Goal: Navigation & Orientation: Find specific page/section

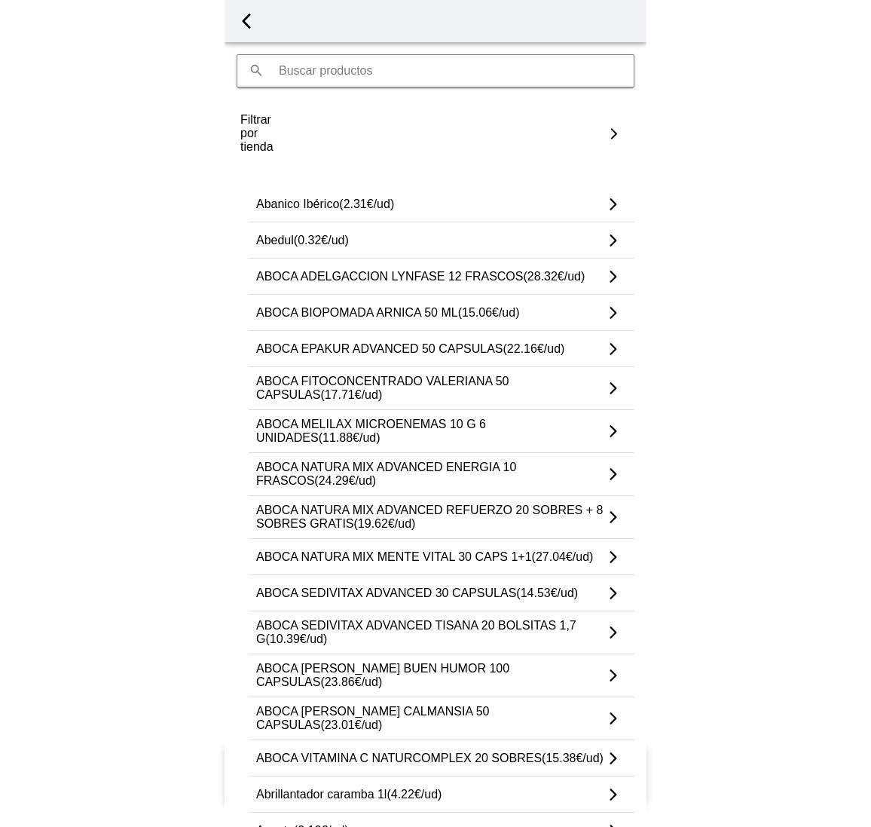
click at [249, 14] on span "button" at bounding box center [246, 21] width 23 height 23
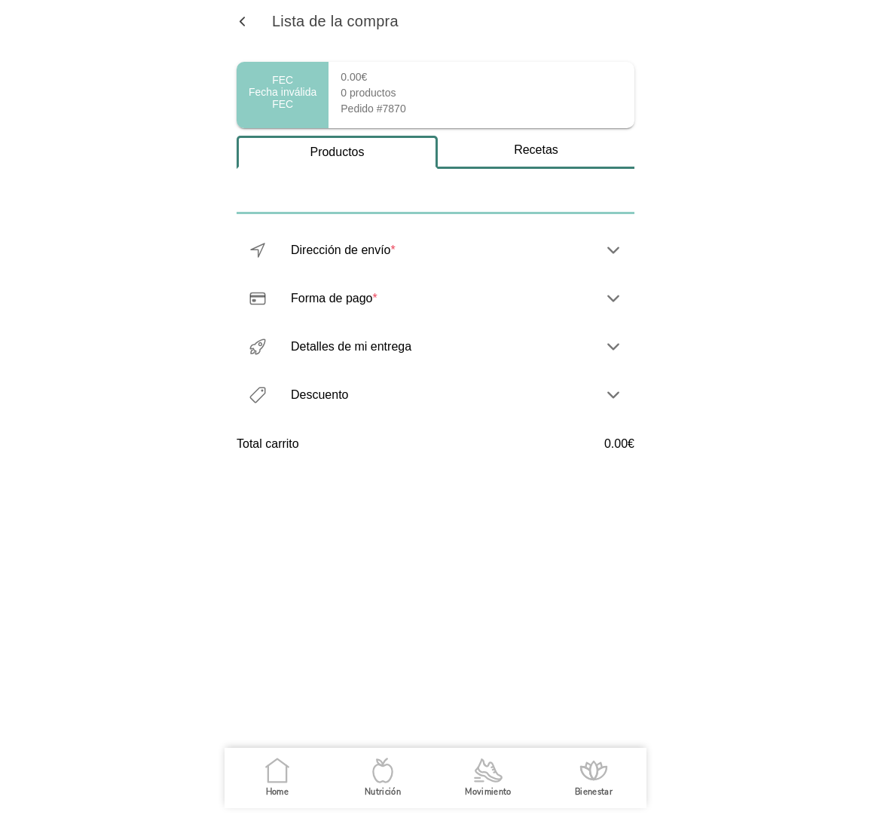
click at [277, 779] on icon ".cls-1 { stroke-width: 0px; } .cls-1, .cls-2 { fill: none; } .cls-2 { stroke-li…" at bounding box center [278, 770] width 32 height 32
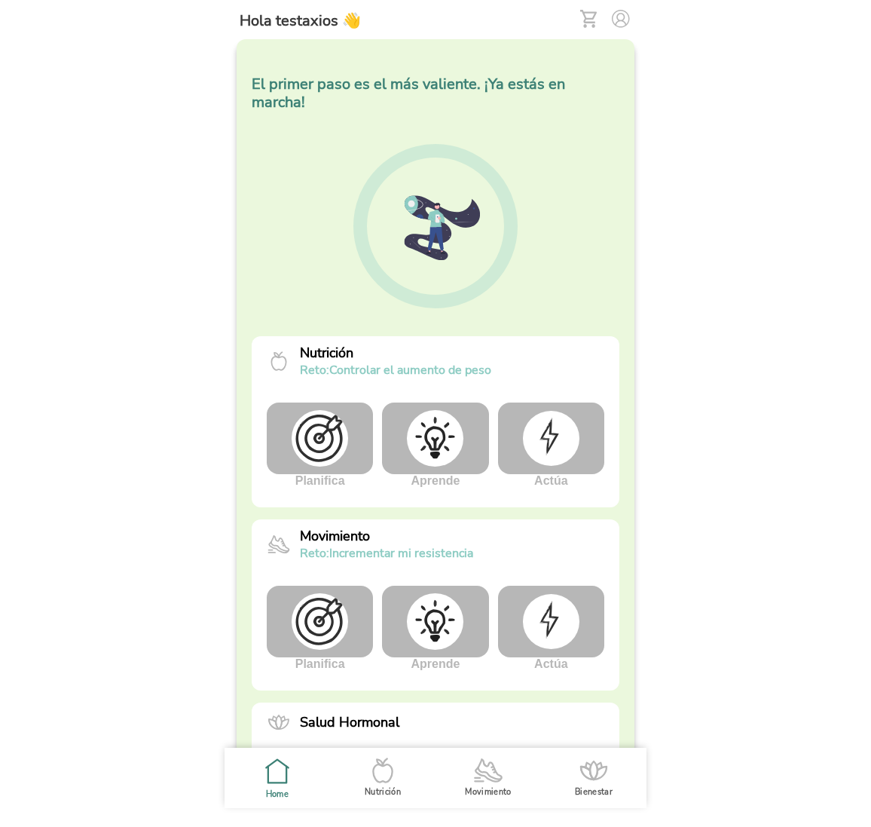
click at [565, 417] on img at bounding box center [551, 438] width 57 height 54
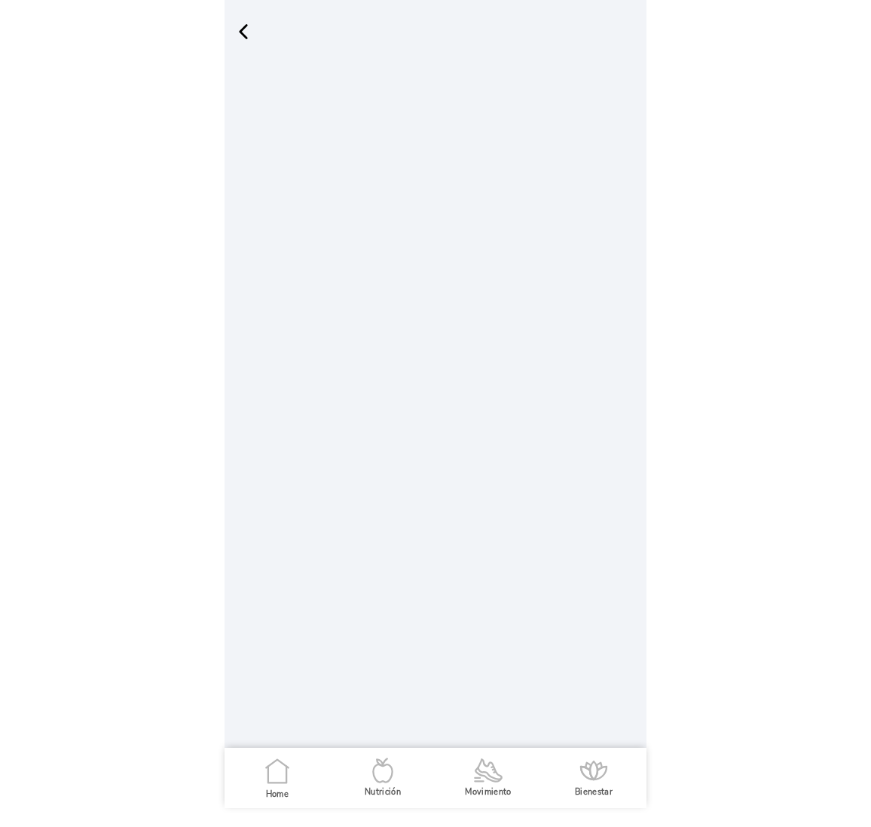
click at [242, 35] on span "button" at bounding box center [243, 31] width 23 height 23
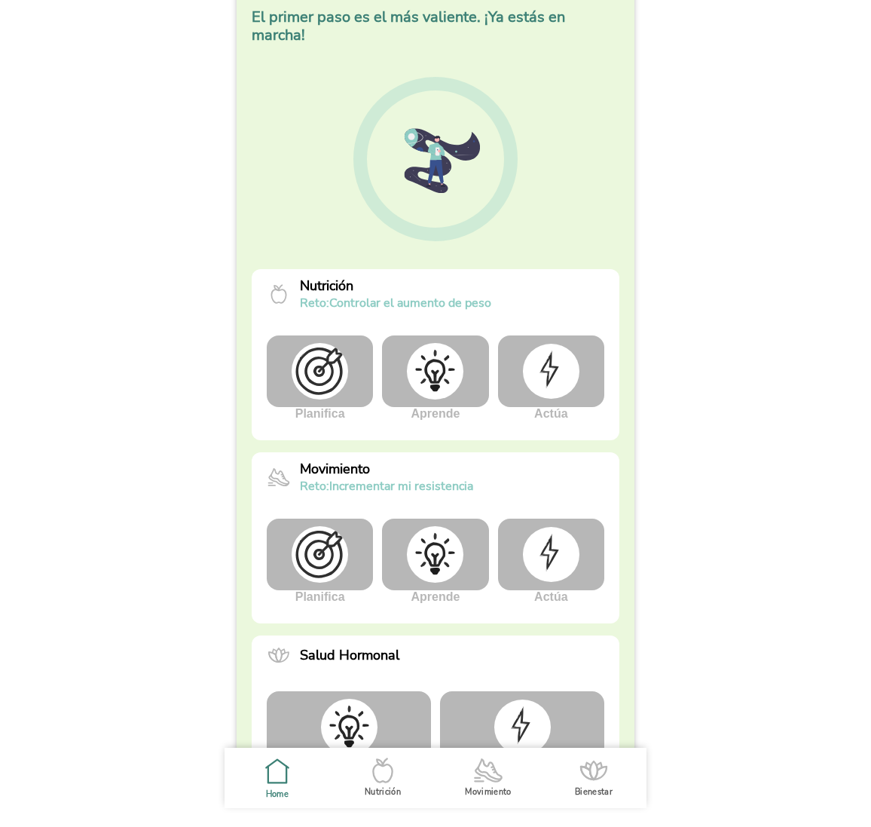
scroll to position [73, 0]
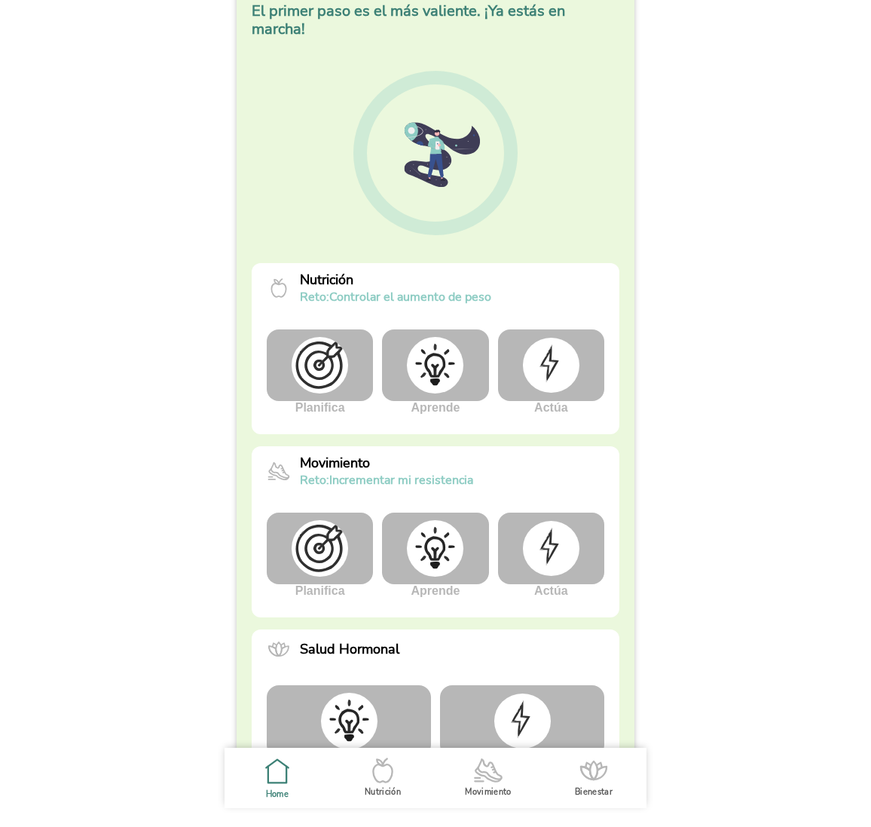
click at [383, 781] on icon at bounding box center [382, 772] width 19 height 17
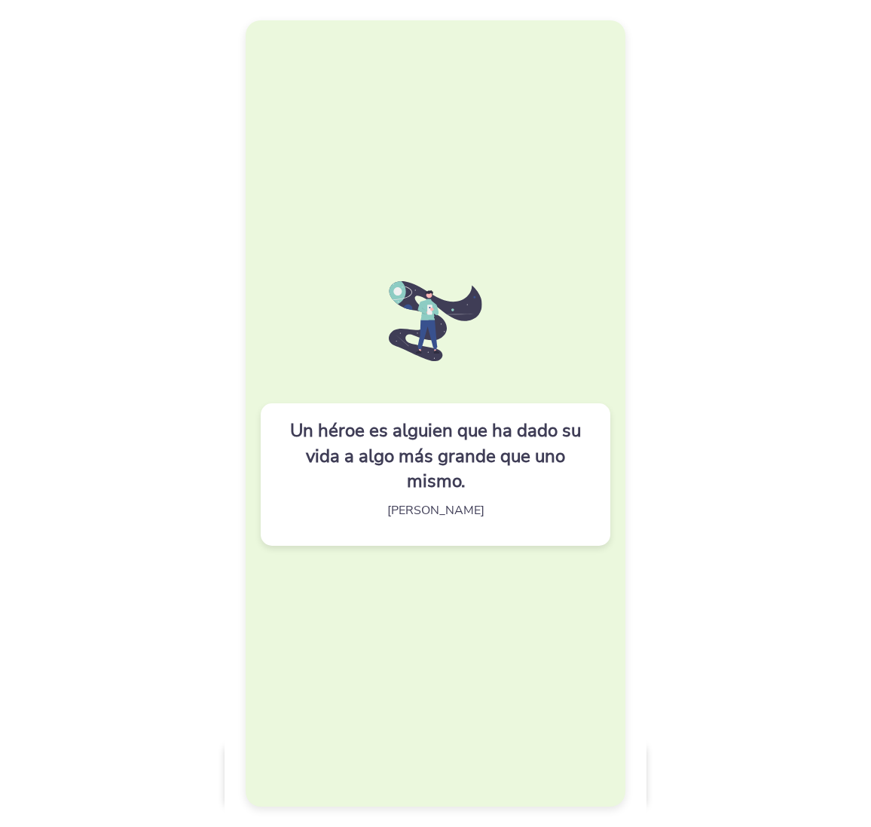
click at [479, 197] on div "Un héroe es alguien que ha dado su vida a algo más grande que uno mismo. Joseph…" at bounding box center [436, 412] width 380 height 785
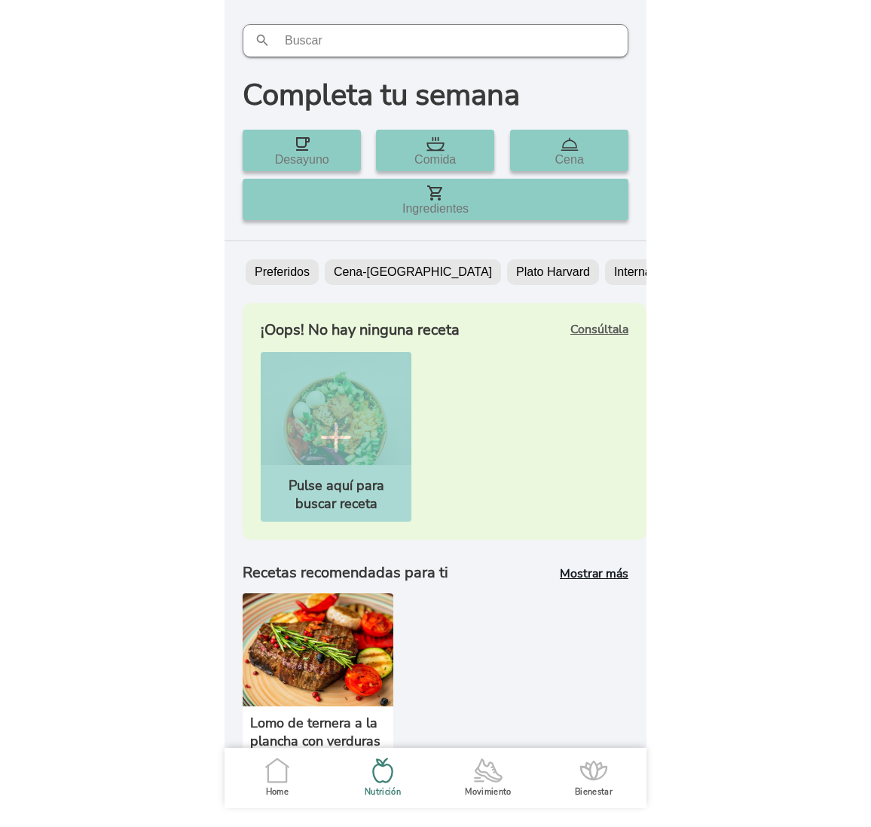
click at [271, 773] on icon ".cls-1 { stroke-width: 0px; } .cls-1, .cls-2 { fill: none; } .cls-2 { stroke-li…" at bounding box center [278, 770] width 32 height 32
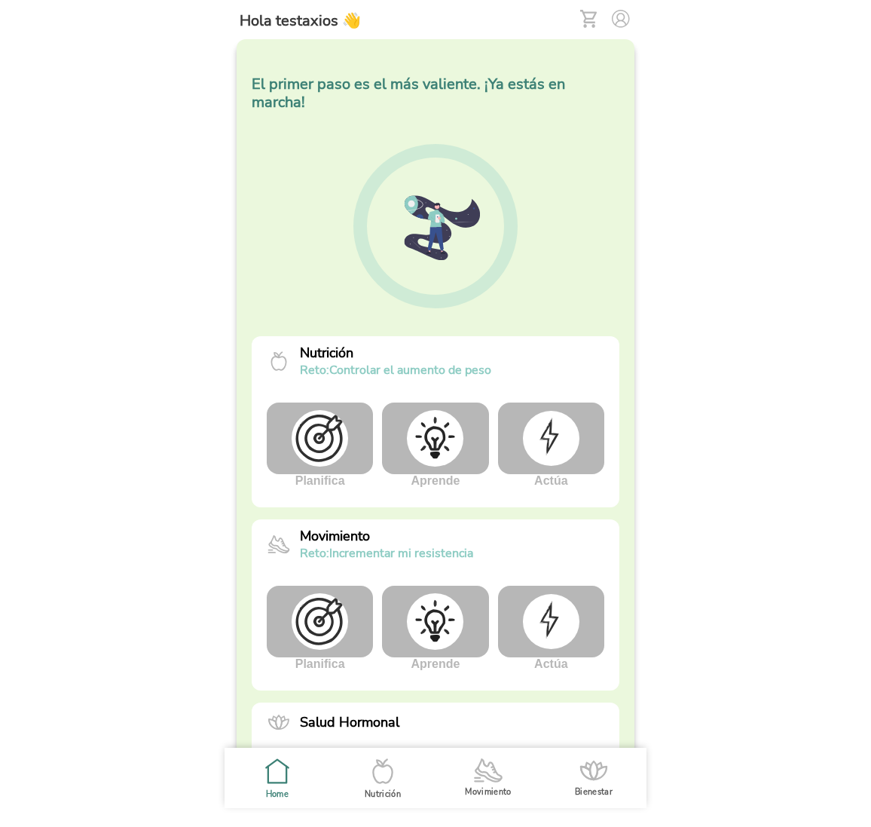
click at [557, 411] on img at bounding box center [551, 438] width 57 height 54
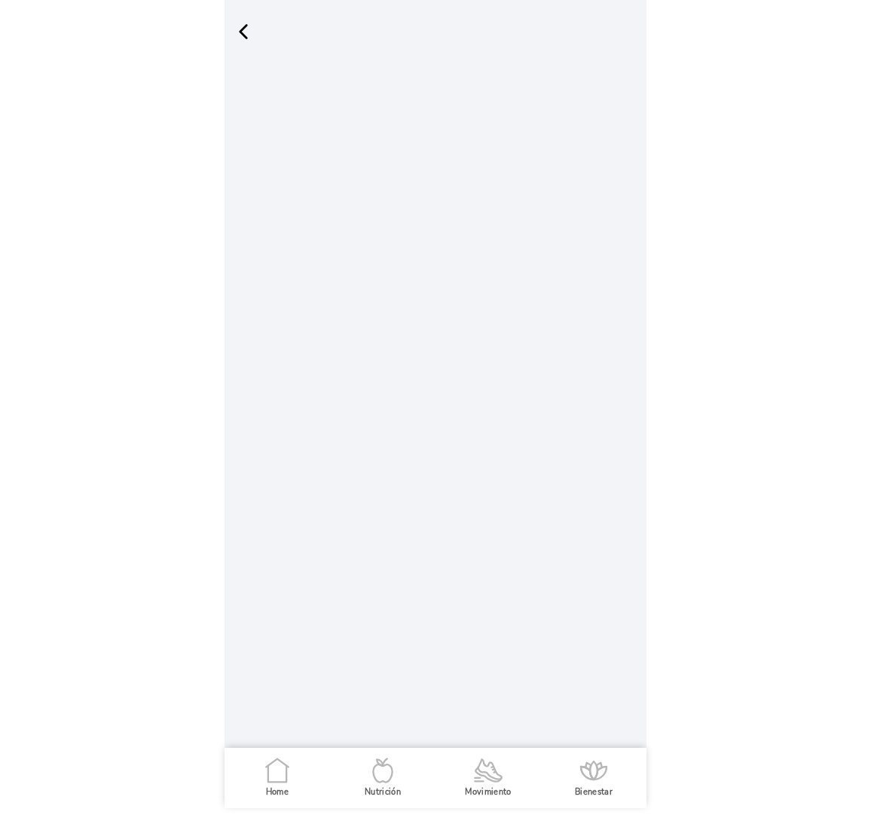
click at [243, 29] on span "button" at bounding box center [243, 31] width 23 height 23
click at [242, 30] on span "button" at bounding box center [243, 31] width 23 height 23
click at [0, 0] on slot at bounding box center [0, 0] width 0 height 0
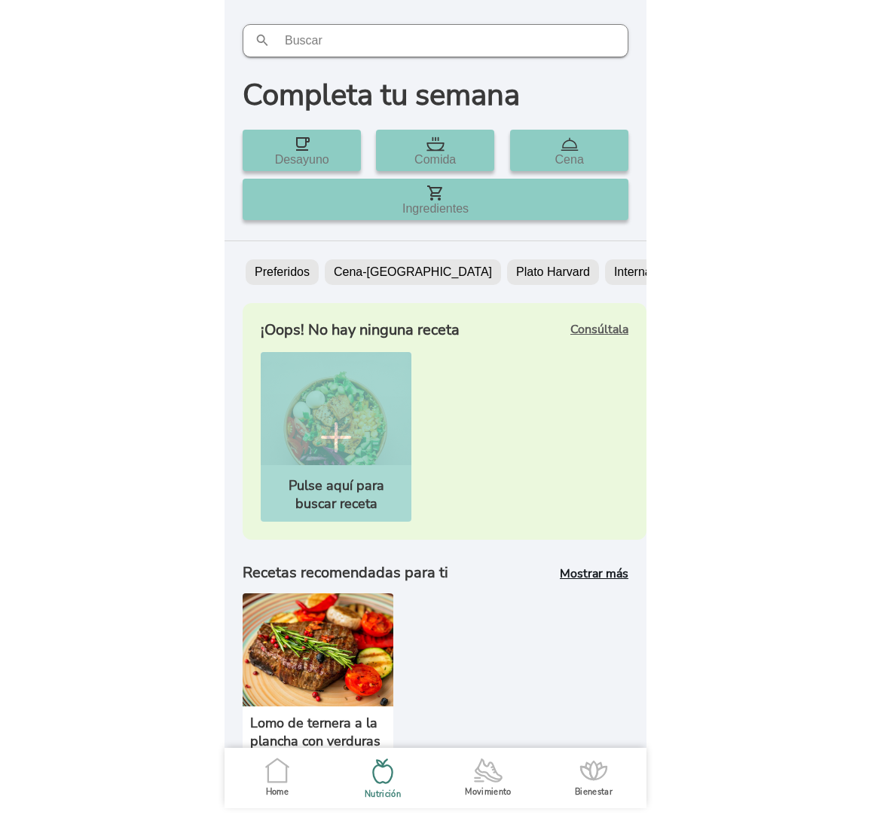
click at [283, 776] on icon ".cls-1 { stroke-width: 0px; } .cls-1, .cls-2 { fill: none; } .cls-2 { stroke-li…" at bounding box center [278, 770] width 32 height 32
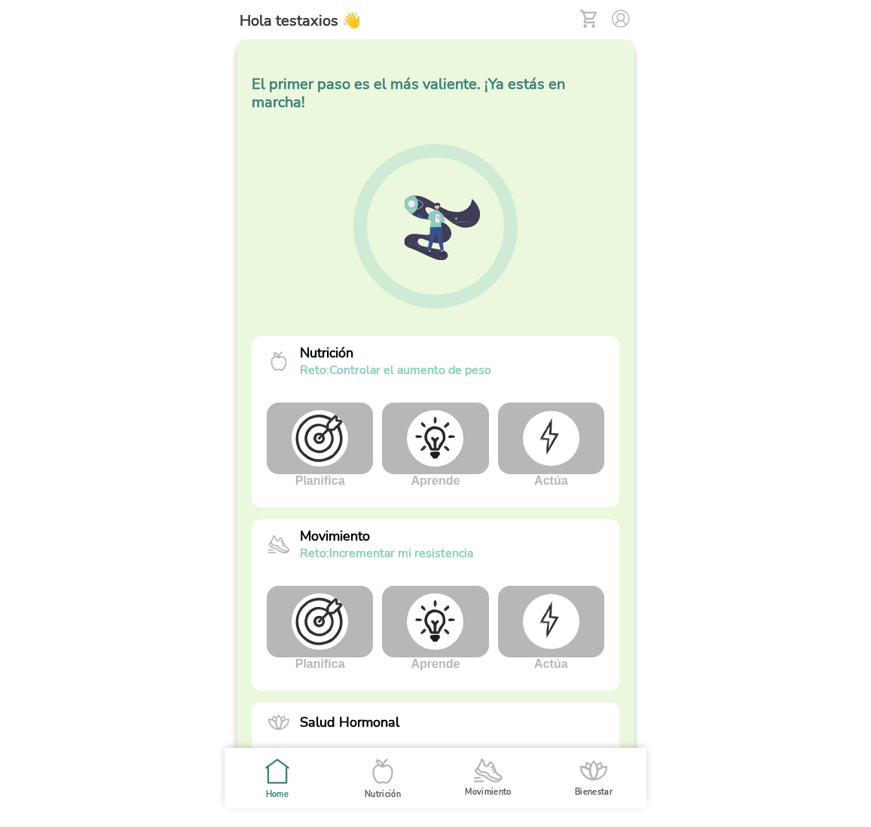
click at [568, 440] on img at bounding box center [551, 438] width 57 height 54
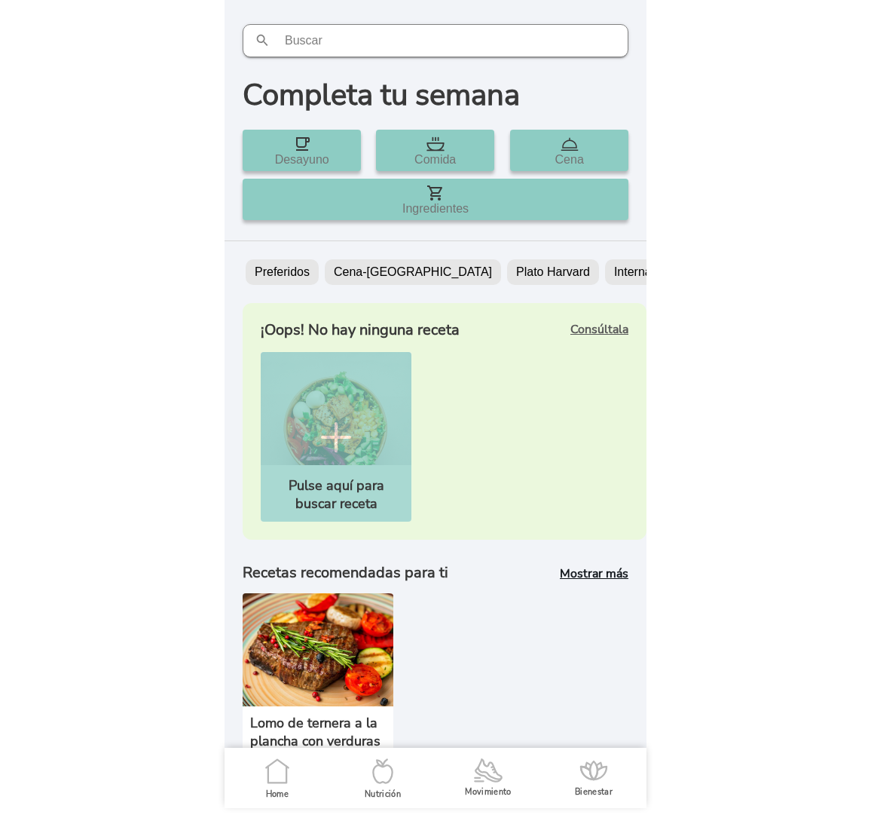
click at [283, 782] on icon ".cls-1 { stroke-width: 0px; } .cls-1, .cls-2 { fill: none; } .cls-2 { stroke-li…" at bounding box center [278, 771] width 32 height 32
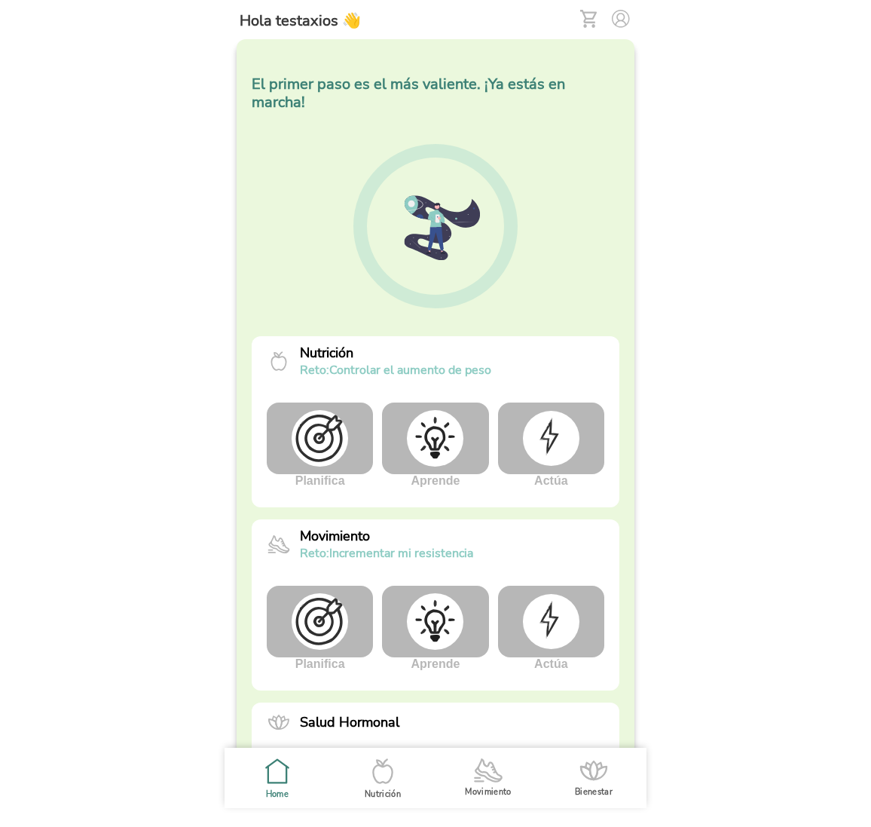
click at [568, 421] on img at bounding box center [551, 438] width 57 height 54
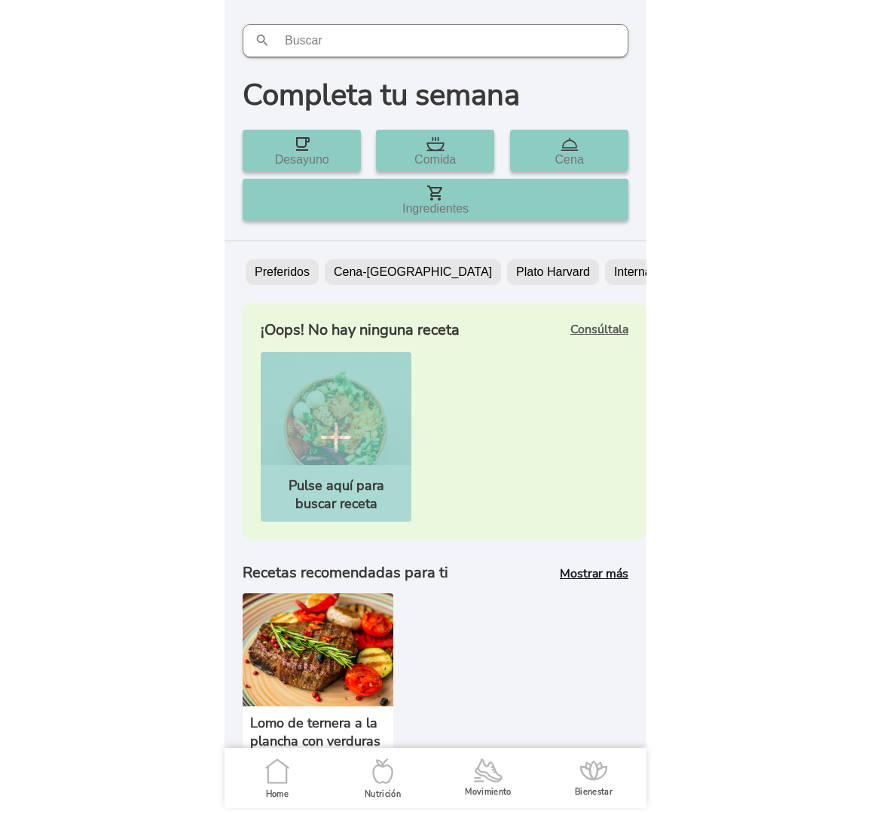
click at [281, 782] on icon at bounding box center [277, 774] width 18 height 17
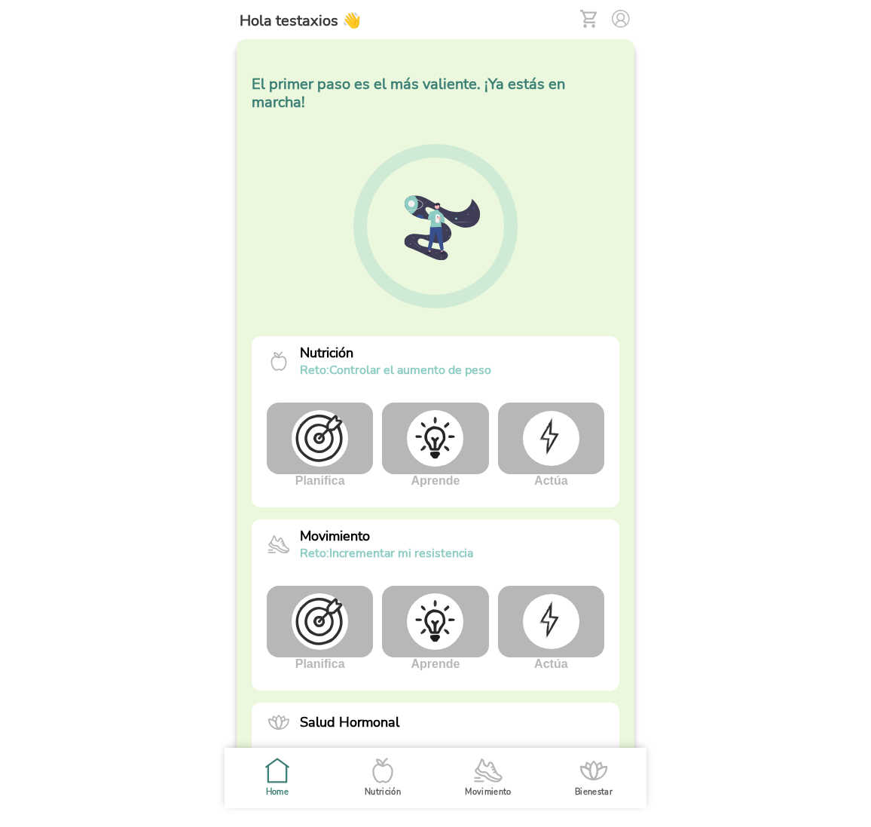
click at [559, 421] on img at bounding box center [551, 438] width 57 height 54
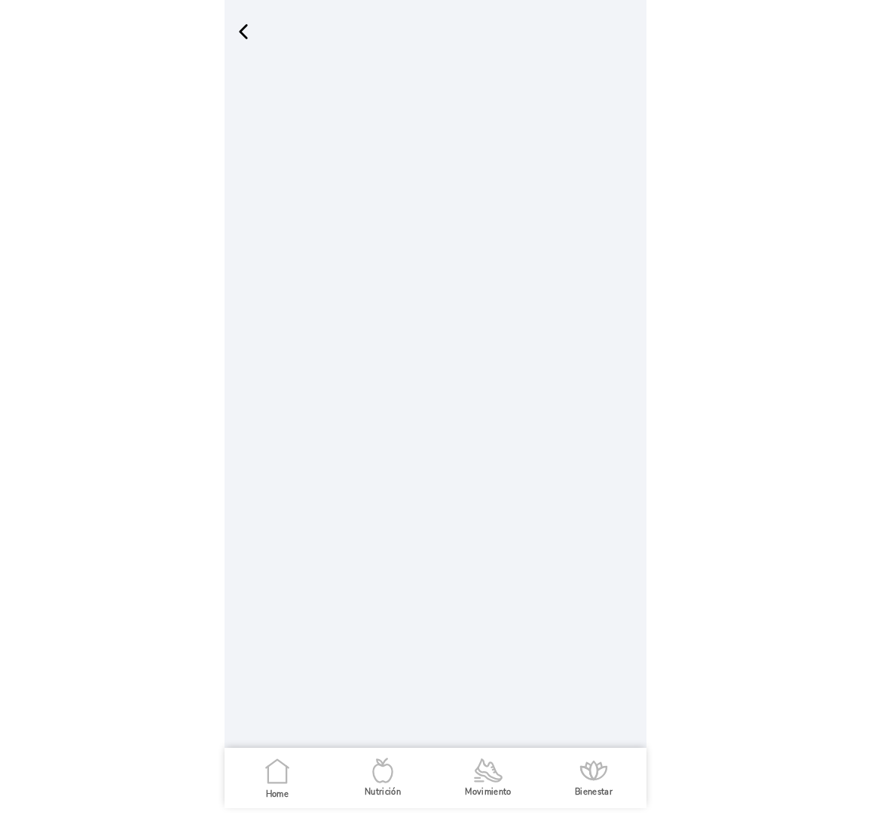
click at [243, 29] on span "button" at bounding box center [243, 31] width 23 height 23
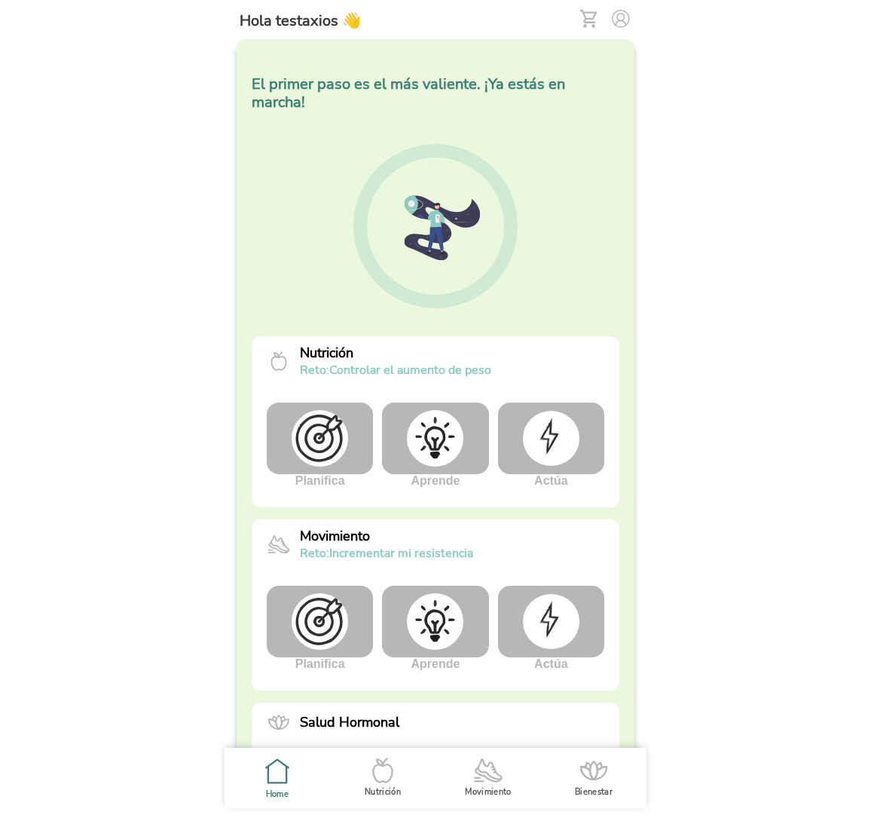
click at [572, 418] on img at bounding box center [551, 438] width 57 height 54
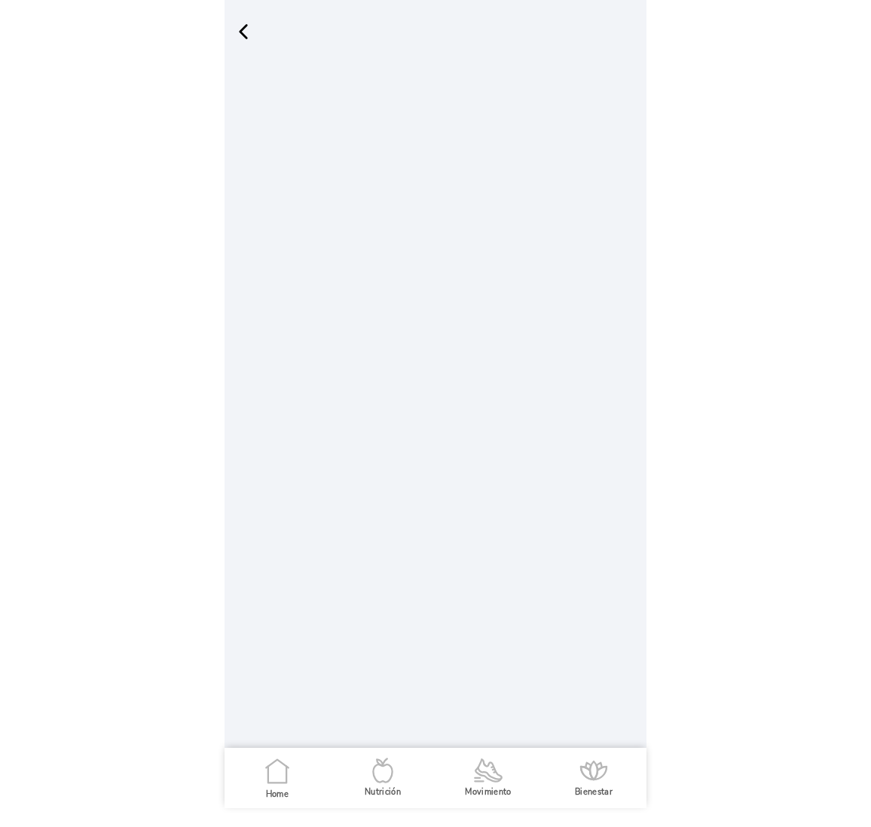
click at [235, 27] on span "button" at bounding box center [243, 31] width 23 height 23
